Goal: Task Accomplishment & Management: Manage account settings

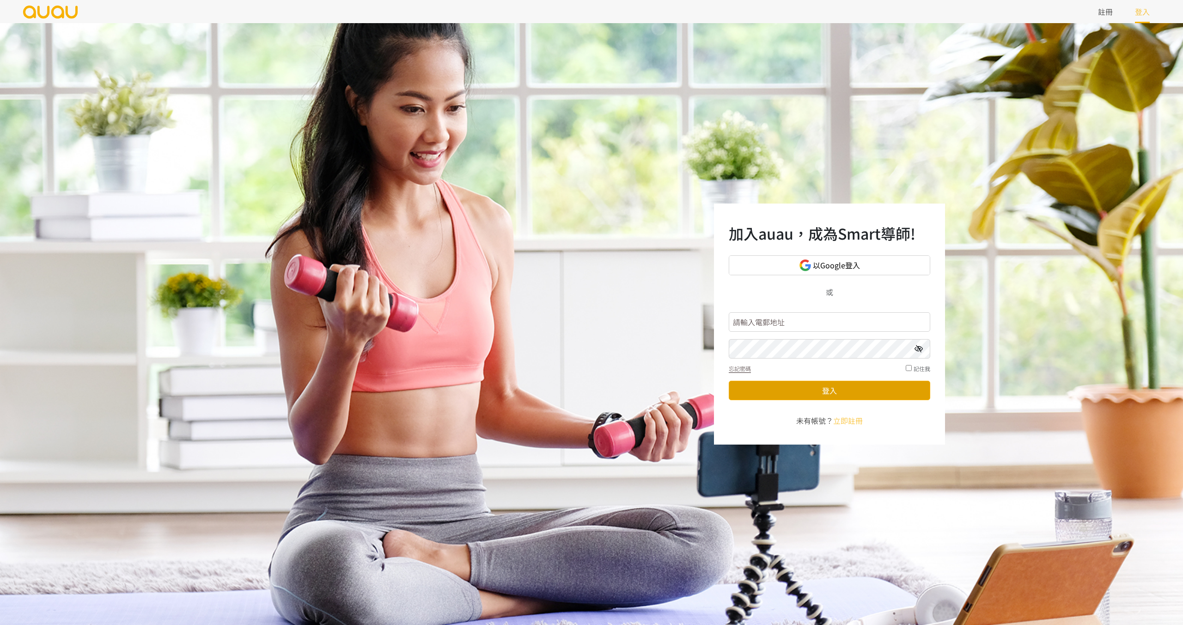
type input "inspirehk@outlook.com"
click at [817, 387] on button "登入" at bounding box center [830, 389] width 202 height 19
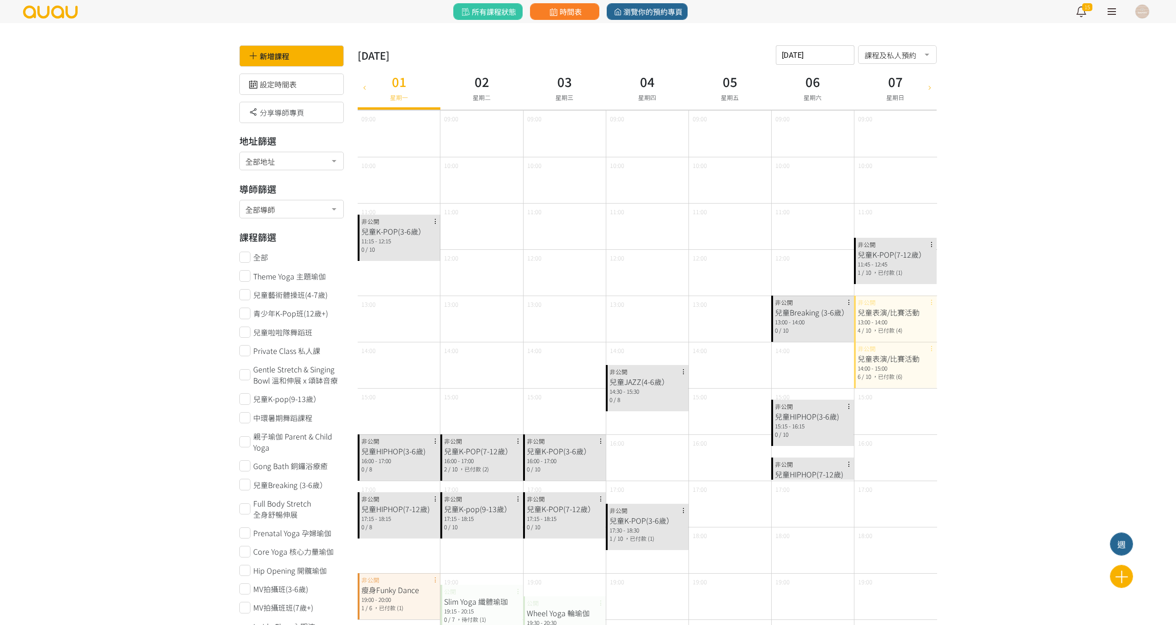
click at [933, 87] on icon at bounding box center [930, 86] width 10 height 7
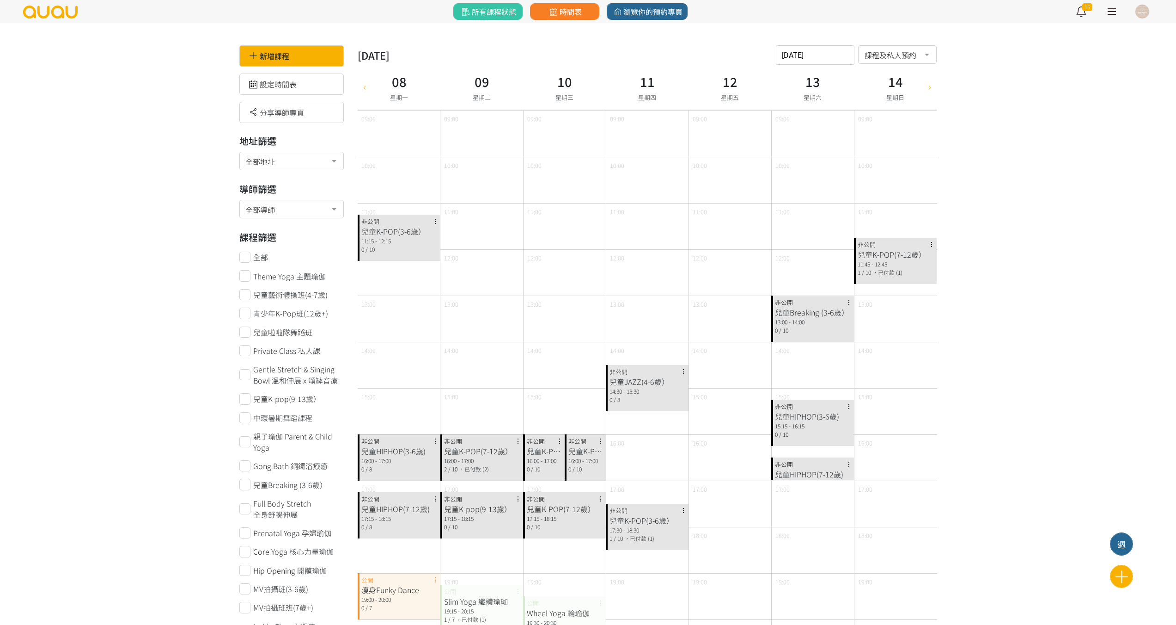
click at [363, 87] on icon at bounding box center [365, 86] width 10 height 7
type input "[DATE]"
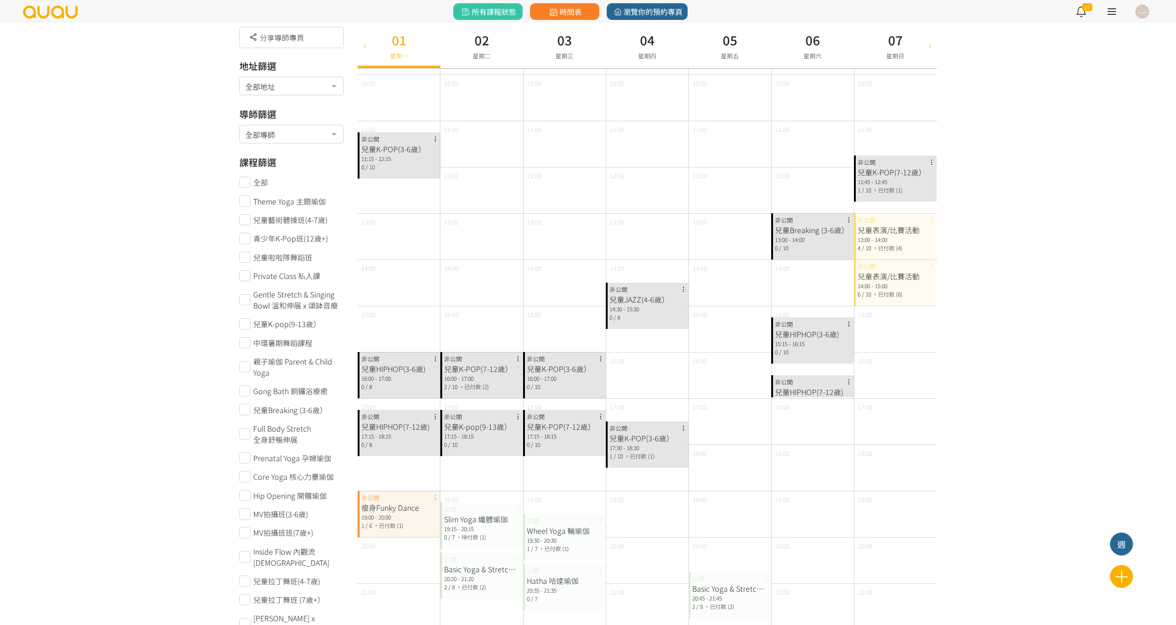
scroll to position [185, 0]
